Goal: Use online tool/utility: Utilize a website feature to perform a specific function

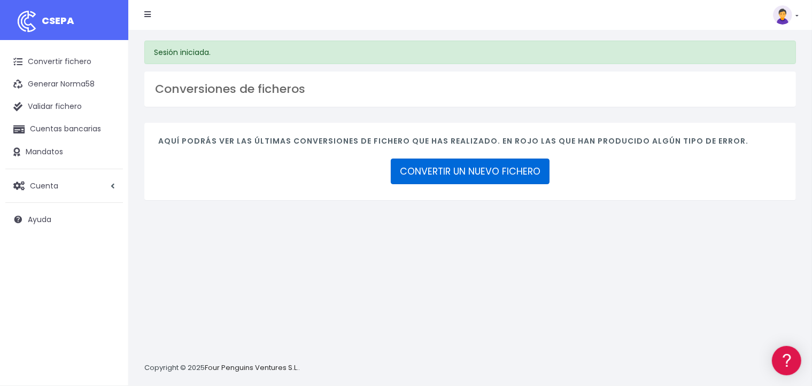
click at [434, 166] on link "CONVERTIR UN NUEVO FICHERO" at bounding box center [470, 172] width 159 height 26
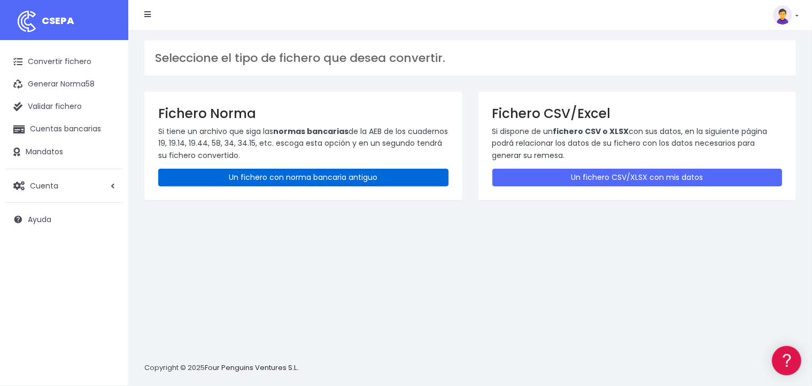
click at [295, 178] on link "Un fichero con norma bancaria antiguo" at bounding box center [303, 178] width 290 height 18
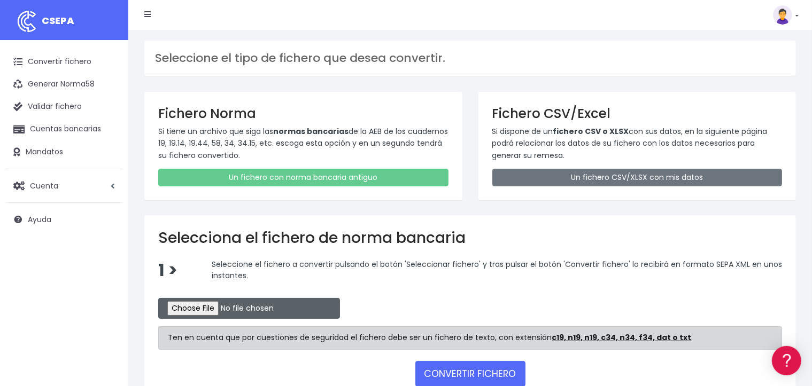
click at [232, 308] on input "file" at bounding box center [249, 308] width 182 height 21
type input "C:\fakepath\29820251"
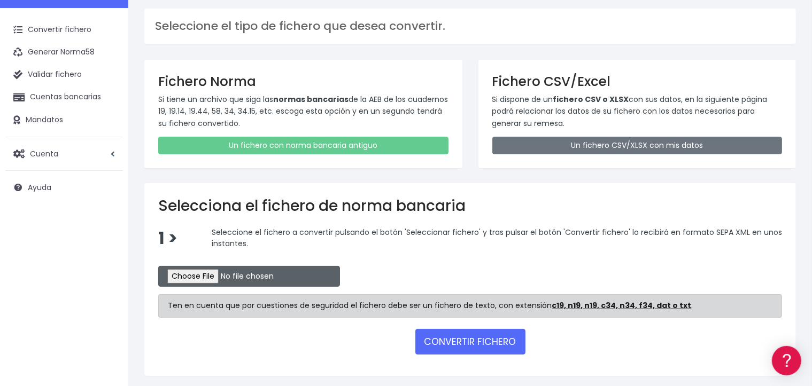
scroll to position [66, 0]
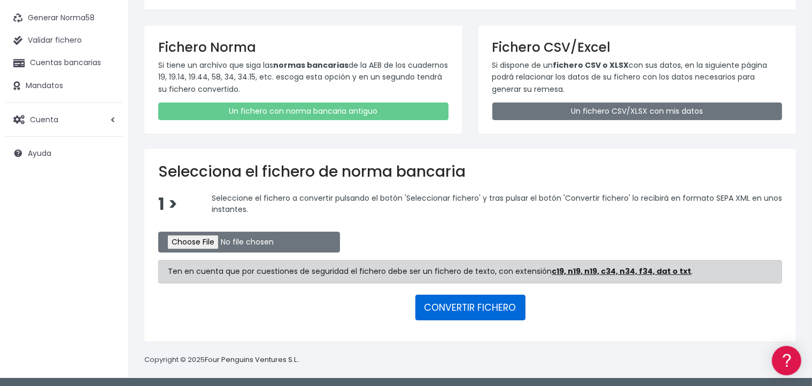
click at [449, 303] on button "CONVERTIR FICHERO" at bounding box center [470, 308] width 110 height 26
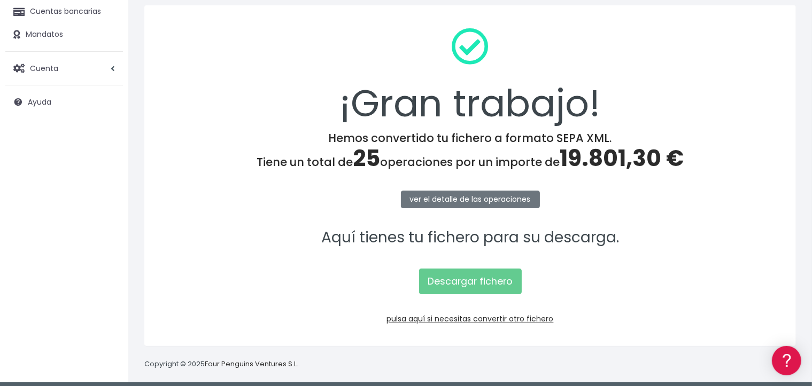
scroll to position [123, 0]
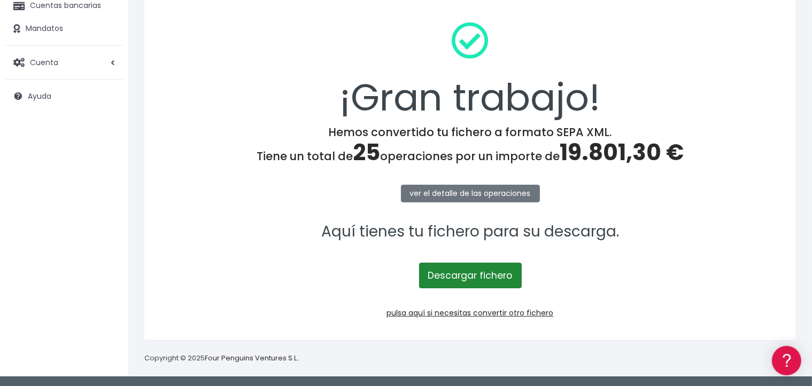
click at [440, 277] on link "Descargar fichero" at bounding box center [470, 276] width 103 height 26
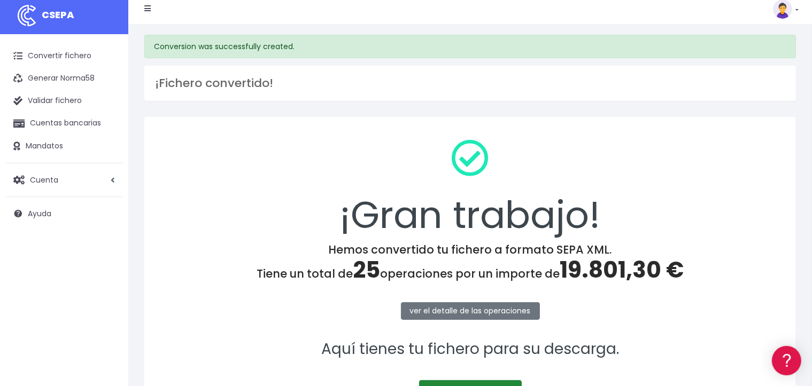
scroll to position [0, 0]
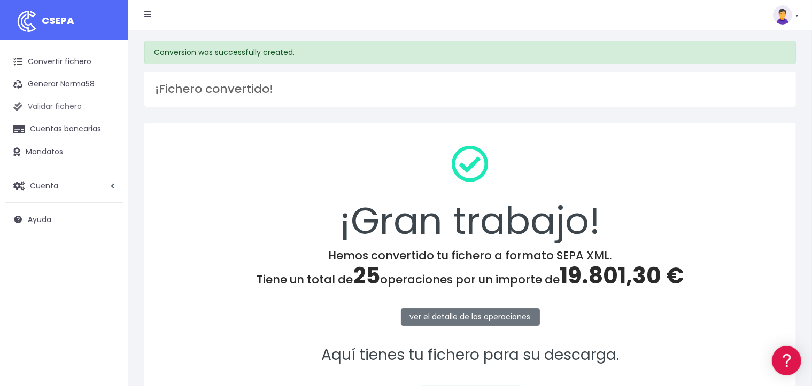
click at [54, 110] on link "Validar fichero" at bounding box center [64, 107] width 118 height 22
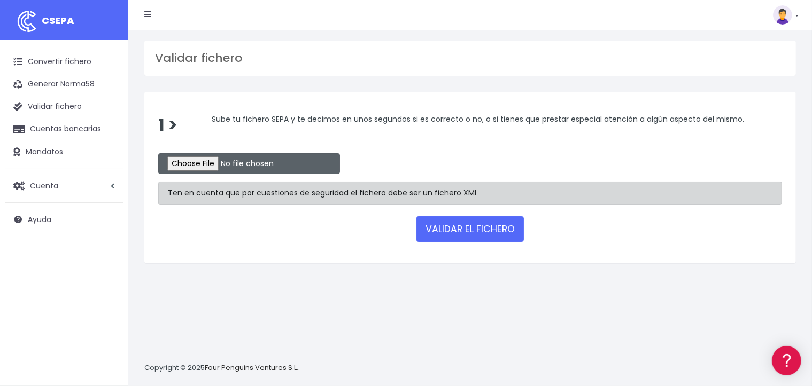
click at [217, 167] on input "file" at bounding box center [249, 163] width 182 height 21
type input "C:\fakepath\29820251.xml"
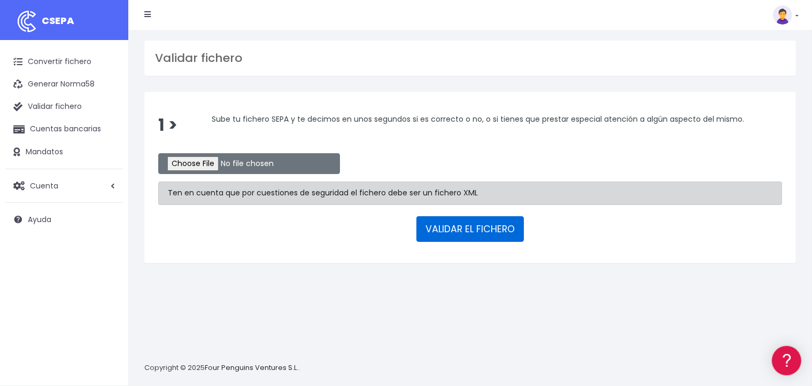
click at [461, 228] on button "VALIDAR EL FICHERO" at bounding box center [469, 229] width 107 height 26
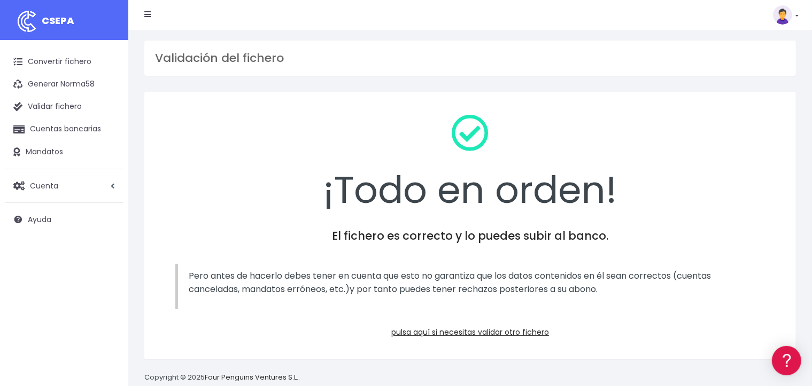
click at [784, 17] on img at bounding box center [782, 14] width 19 height 19
click at [733, 8] on div "Suscripción Facturación API Ayuda Salir" at bounding box center [463, 14] width 654 height 21
